Goal: Task Accomplishment & Management: Manage account settings

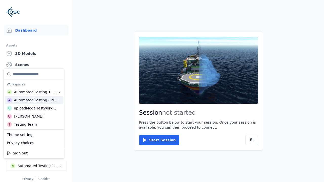
click at [162, 91] on html "Support Dashboard Assets 3D Models Scenes Datasets Recordings Support Documenta…" at bounding box center [162, 91] width 324 height 182
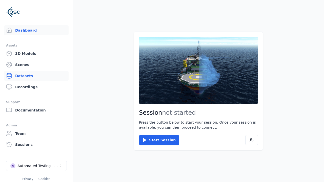
click at [36, 76] on link "Datasets" at bounding box center [36, 76] width 64 height 10
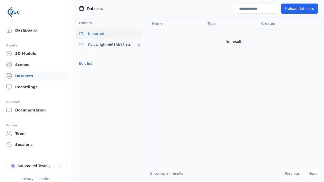
click at [84, 63] on button "Edit list" at bounding box center [85, 63] width 19 height 9
click at [89, 68] on button "Edit list" at bounding box center [85, 63] width 19 height 9
click at [36, 76] on link "Datasets" at bounding box center [36, 76] width 64 height 10
click at [84, 63] on button "Edit list" at bounding box center [85, 63] width 19 height 9
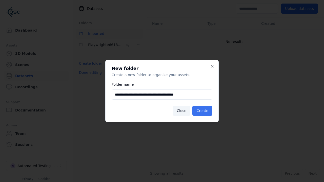
type input "**********"
click at [203, 111] on button "Create" at bounding box center [202, 111] width 20 height 10
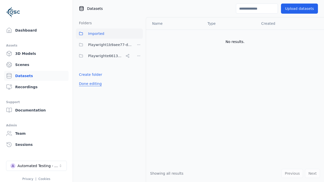
click at [89, 84] on button "Done editing" at bounding box center [90, 83] width 29 height 9
click at [84, 79] on button "Done editing" at bounding box center [90, 83] width 29 height 9
click at [139, 45] on html "Support Dashboard Assets 3D Models Scenes Datasets Recordings Support Documenta…" at bounding box center [162, 91] width 324 height 182
click at [162, 91] on html "Support Dashboard Assets 3D Models Scenes Datasets Recordings Support Documenta…" at bounding box center [162, 91] width 324 height 182
click at [89, 84] on button "Done editing" at bounding box center [90, 83] width 29 height 9
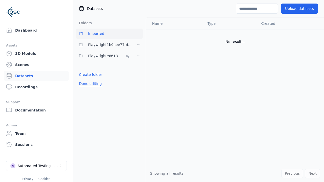
click at [84, 79] on button "Done editing" at bounding box center [90, 83] width 29 height 9
click at [139, 45] on html "Support Dashboard Assets 3D Models Scenes Datasets Recordings Support Documenta…" at bounding box center [162, 91] width 324 height 182
click at [138, 71] on div "Delete" at bounding box center [140, 71] width 34 height 8
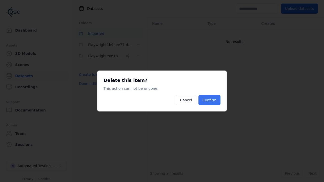
click at [210, 100] on button "Confirm" at bounding box center [209, 100] width 22 height 10
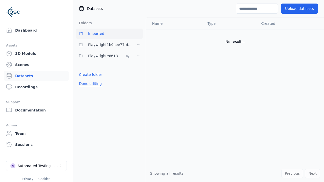
click at [89, 79] on button "Done editing" at bounding box center [90, 83] width 29 height 9
